Goal: Transaction & Acquisition: Purchase product/service

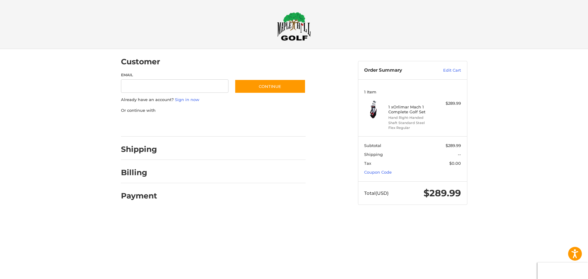
click at [141, 151] on h2 "Shipping" at bounding box center [139, 148] width 36 height 9
click at [160, 152] on div "Shipping" at bounding box center [213, 149] width 185 height 21
drag, startPoint x: 115, startPoint y: 152, endPoint x: 180, endPoint y: 146, distance: 65.8
click at [180, 146] on div "Customer Guest Customer Email Subscribe to our newsletter. Continue Already hav…" at bounding box center [293, 133] width 367 height 168
drag, startPoint x: 122, startPoint y: 174, endPoint x: 166, endPoint y: 172, distance: 43.8
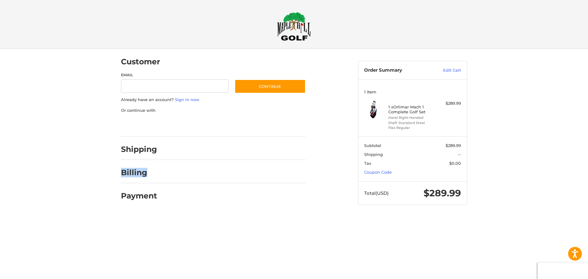
click at [164, 172] on div "Billing" at bounding box center [213, 172] width 185 height 21
drag, startPoint x: 122, startPoint y: 197, endPoint x: 206, endPoint y: 195, distance: 83.9
click at [201, 195] on div "Customer Guest Customer Email Subscribe to our newsletter. Continue Already hav…" at bounding box center [234, 127] width 237 height 157
click at [210, 196] on div at bounding box center [234, 198] width 143 height 8
